Goal: Transaction & Acquisition: Purchase product/service

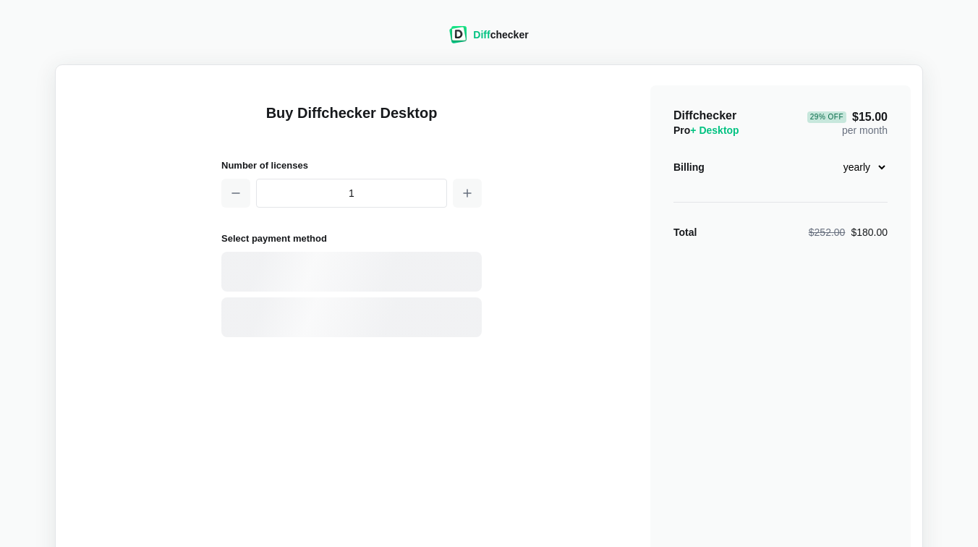
click at [865, 168] on select "monthly yearly" at bounding box center [856, 167] width 62 height 25
click at [825, 155] on select "monthly yearly" at bounding box center [856, 167] width 62 height 25
click at [867, 168] on select "monthly yearly" at bounding box center [856, 167] width 62 height 25
select select "desktop-yearly-180"
click at [825, 155] on select "monthly yearly" at bounding box center [856, 167] width 62 height 25
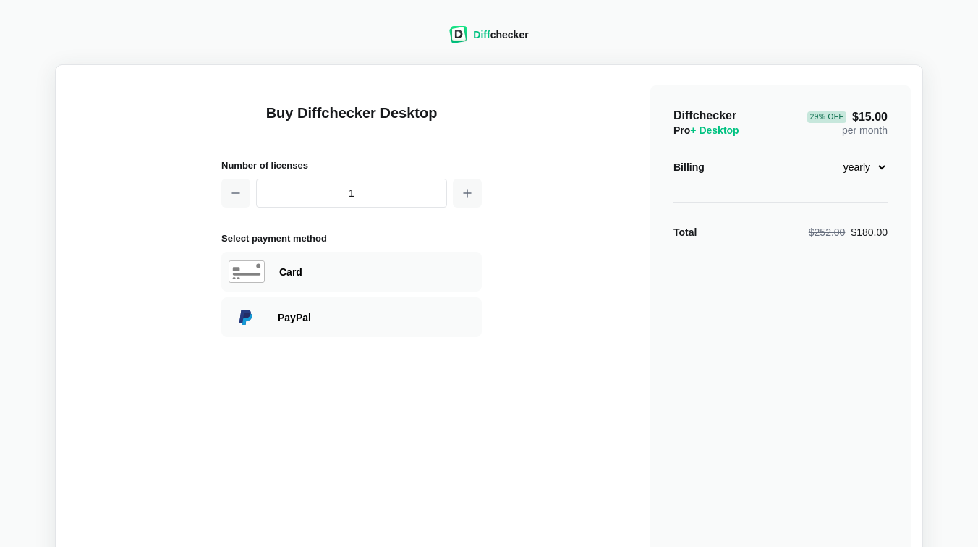
click at [760, 205] on div "Diffchecker Pro + Desktop 29 % Off $15.00 per month Billing monthly yearly Tota…" at bounding box center [780, 345] width 260 height 521
click at [476, 191] on button "button" at bounding box center [467, 193] width 29 height 29
click at [241, 203] on button "button" at bounding box center [235, 193] width 29 height 29
type input "1"
click at [554, 138] on div "Buy Diffchecker Desktop Number of licenses 1 Select payment method Visa MasterC…" at bounding box center [489, 342] width 844 height 530
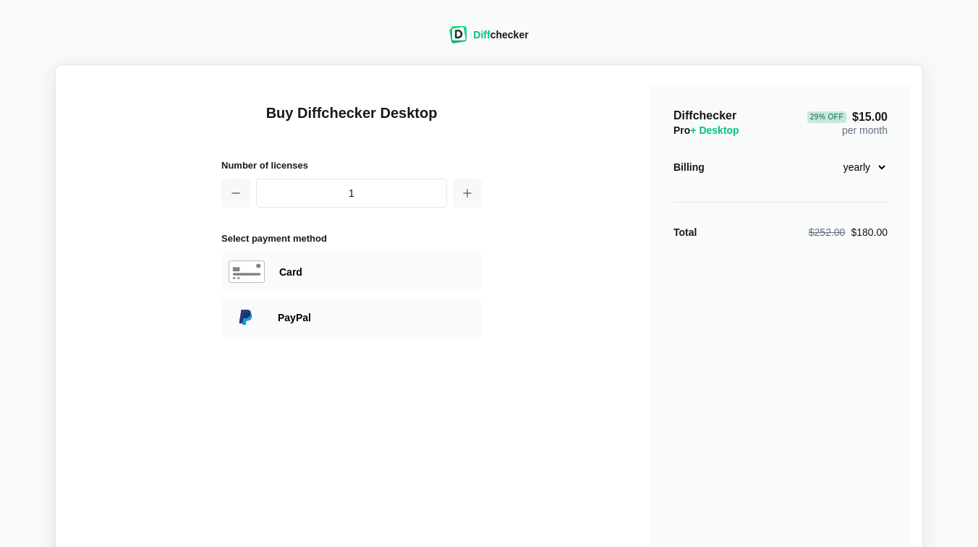
click at [840, 69] on main "Buy Diffchecker Desktop Number of licenses 1 Select payment method Visa MasterC…" at bounding box center [489, 341] width 868 height 554
